Goal: Task Accomplishment & Management: Manage account settings

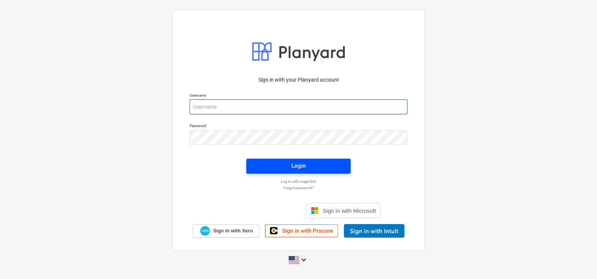
type input "[EMAIL_ADDRESS][DOMAIN_NAME]"
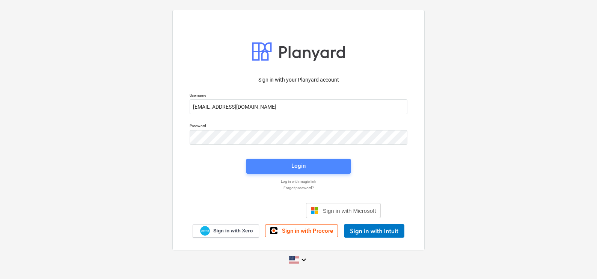
click at [297, 161] on div "Login" at bounding box center [299, 166] width 14 height 10
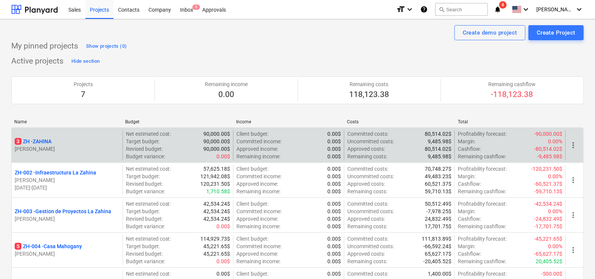
click at [58, 141] on div "3 ZH - ZAHINA" at bounding box center [67, 142] width 105 height 8
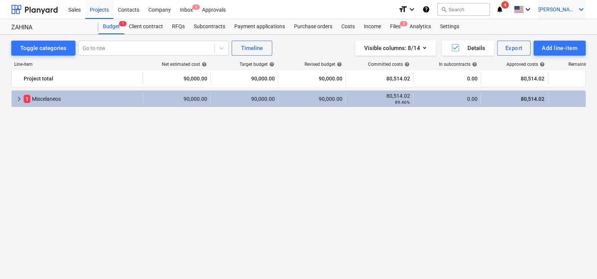
click at [570, 16] on div "[PERSON_NAME] keyboard_arrow_down" at bounding box center [562, 9] width 47 height 19
click at [556, 39] on div "Log out" at bounding box center [563, 41] width 45 height 12
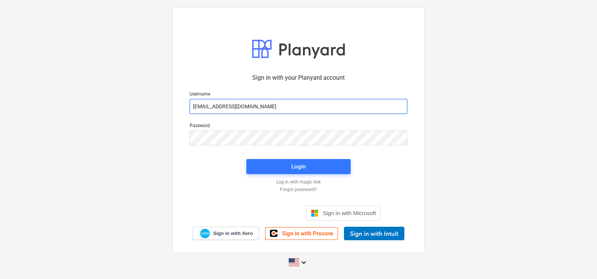
click at [284, 105] on input "[EMAIL_ADDRESS][DOMAIN_NAME]" at bounding box center [299, 106] width 218 height 15
type input "[EMAIL_ADDRESS][DOMAIN_NAME]"
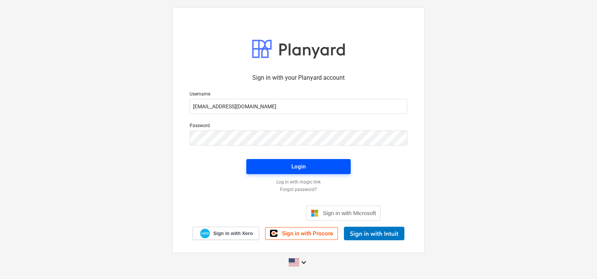
click at [300, 163] on div "Login" at bounding box center [299, 167] width 14 height 10
